Goal: Transaction & Acquisition: Purchase product/service

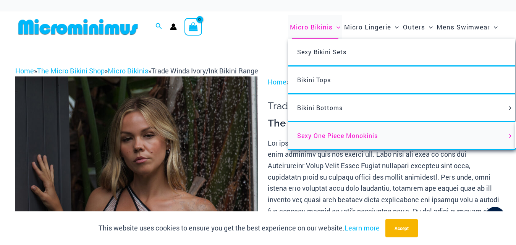
click at [317, 133] on span "Sexy One Piece Monokinis" at bounding box center [337, 135] width 81 height 8
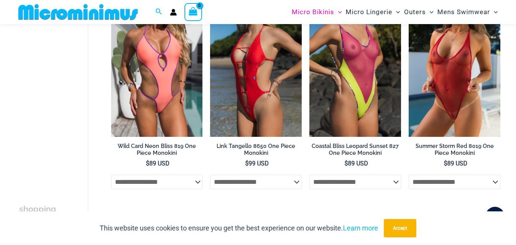
scroll to position [89, 0]
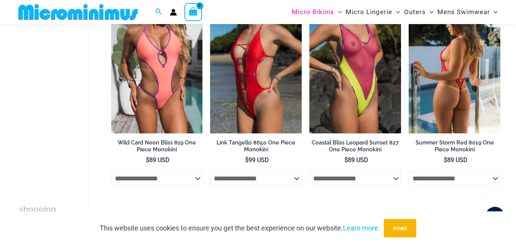
click at [448, 89] on img at bounding box center [455, 64] width 92 height 137
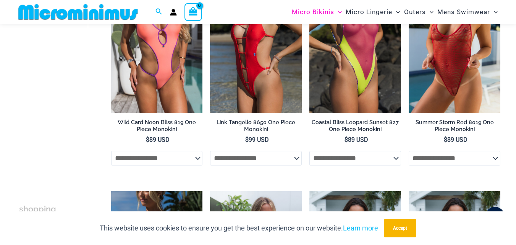
scroll to position [95, 0]
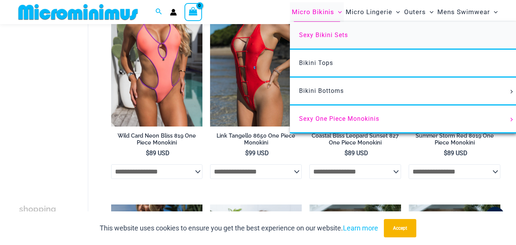
click at [315, 40] on link "Sexy Bikini Sets" at bounding box center [403, 36] width 227 height 28
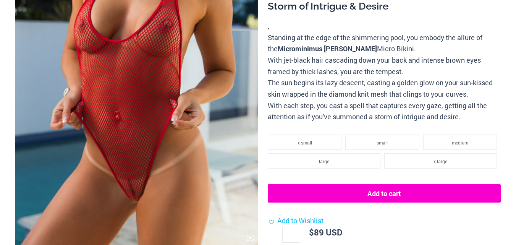
scroll to position [138, 0]
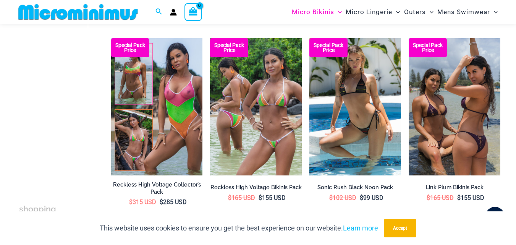
scroll to position [1034, 0]
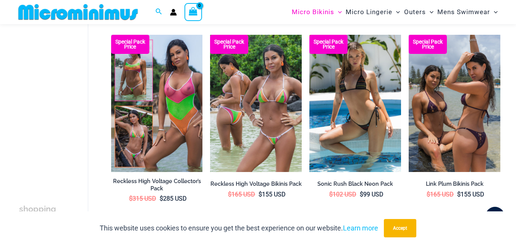
drag, startPoint x: 519, startPoint y: 19, endPoint x: 512, endPoint y: 147, distance: 128.4
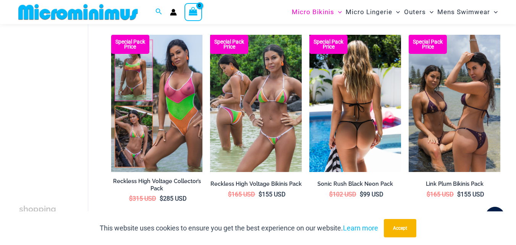
click at [356, 107] on img at bounding box center [355, 103] width 92 height 137
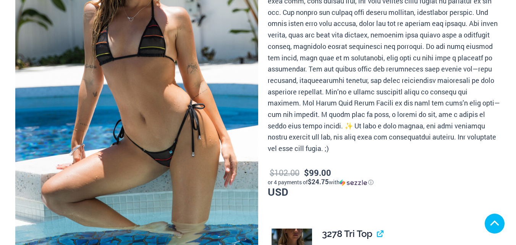
scroll to position [297, 0]
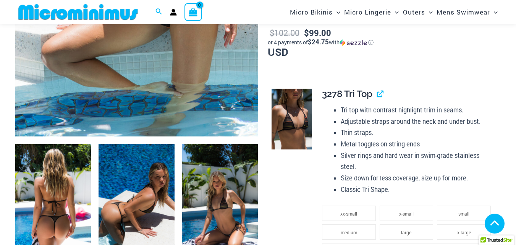
click at [291, 123] on img at bounding box center [291, 119] width 40 height 61
